Goal: Find specific page/section: Find specific page/section

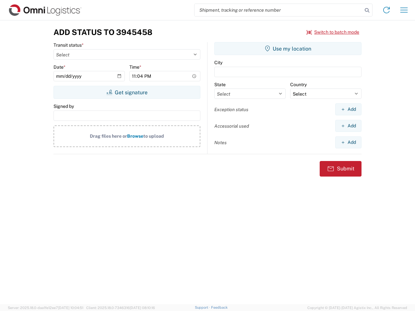
click at [279, 10] on input "search" at bounding box center [279, 10] width 168 height 12
click at [367, 10] on icon at bounding box center [367, 10] width 9 height 9
click at [387, 10] on icon at bounding box center [387, 10] width 10 height 10
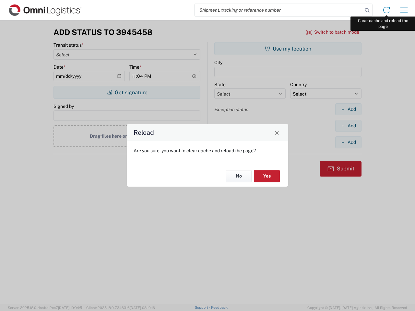
click at [404, 10] on div "Reload Are you sure, you want to clear cache and reload the page? No Yes" at bounding box center [207, 155] width 415 height 311
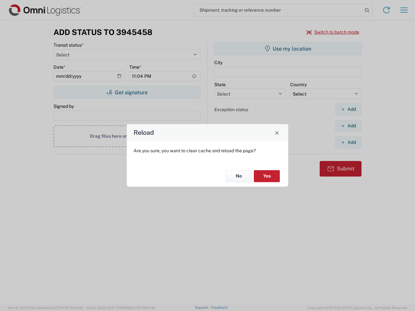
click at [333, 32] on div "Reload Are you sure, you want to clear cache and reload the page? No Yes" at bounding box center [207, 155] width 415 height 311
click at [127, 92] on div "Reload Are you sure, you want to clear cache and reload the page? No Yes" at bounding box center [207, 155] width 415 height 311
click at [288, 49] on div "Reload Are you sure, you want to clear cache and reload the page? No Yes" at bounding box center [207, 155] width 415 height 311
click at [348, 109] on div "Reload Are you sure, you want to clear cache and reload the page? No Yes" at bounding box center [207, 155] width 415 height 311
click at [348, 126] on div "Reload Are you sure, you want to clear cache and reload the page? No Yes" at bounding box center [207, 155] width 415 height 311
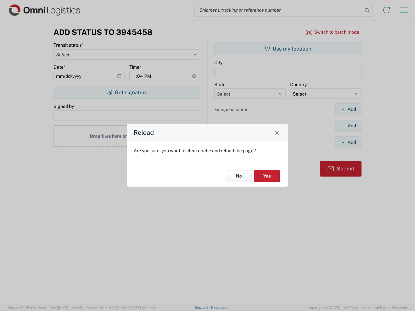
click at [348, 142] on div "Reload Are you sure, you want to clear cache and reload the page? No Yes" at bounding box center [207, 155] width 415 height 311
